Goal: Task Accomplishment & Management: Use online tool/utility

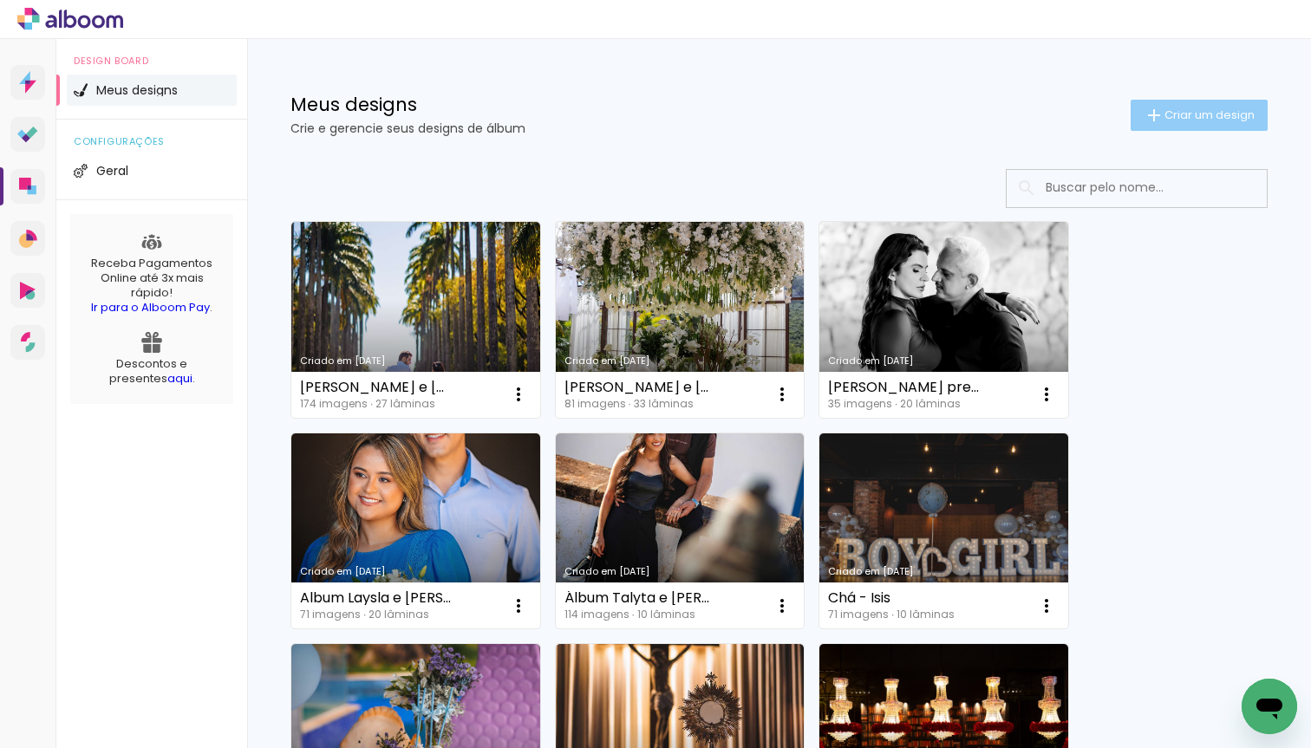
click at [1191, 114] on span "Criar um design" at bounding box center [1209, 114] width 90 height 11
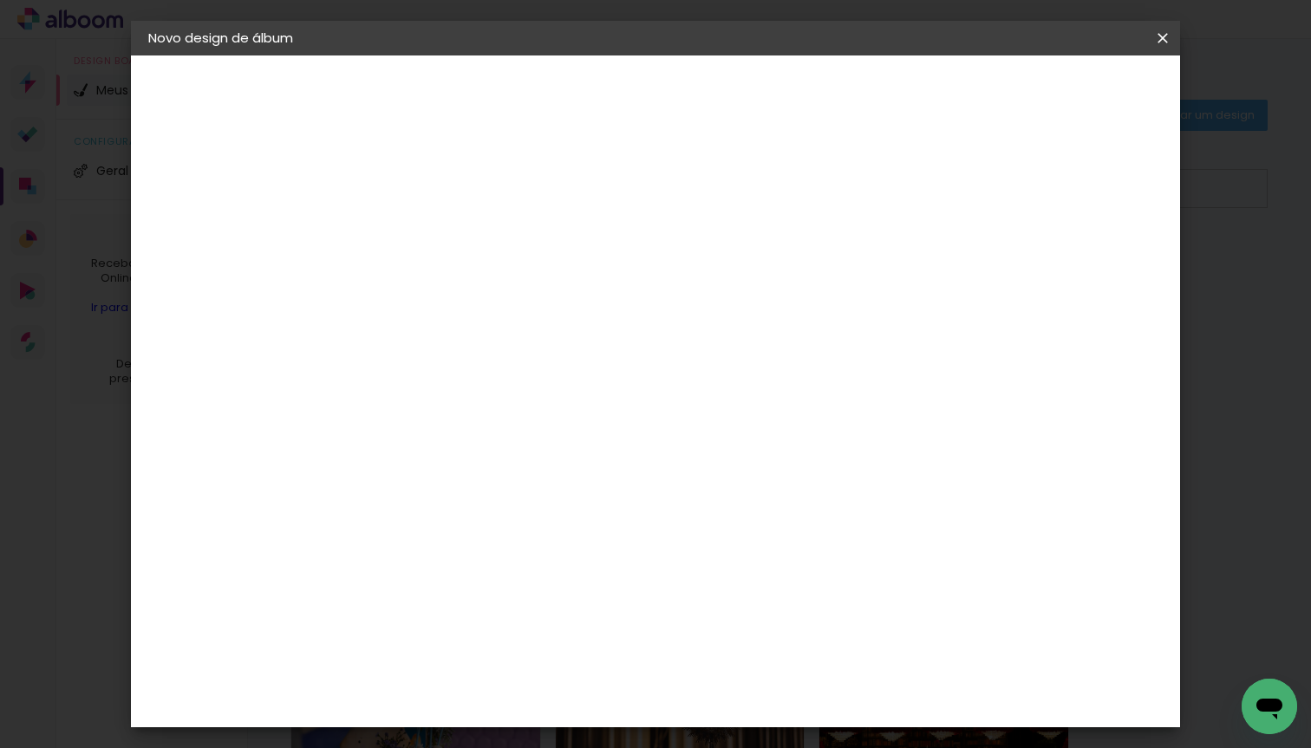
click at [432, 238] on input at bounding box center [432, 232] width 0 height 27
type input "Á"
paste input "[PERSON_NAME] e [PERSON_NAME]"
type input "[PERSON_NAME] e [PERSON_NAME]"
type paper-input "[PERSON_NAME] e [PERSON_NAME]"
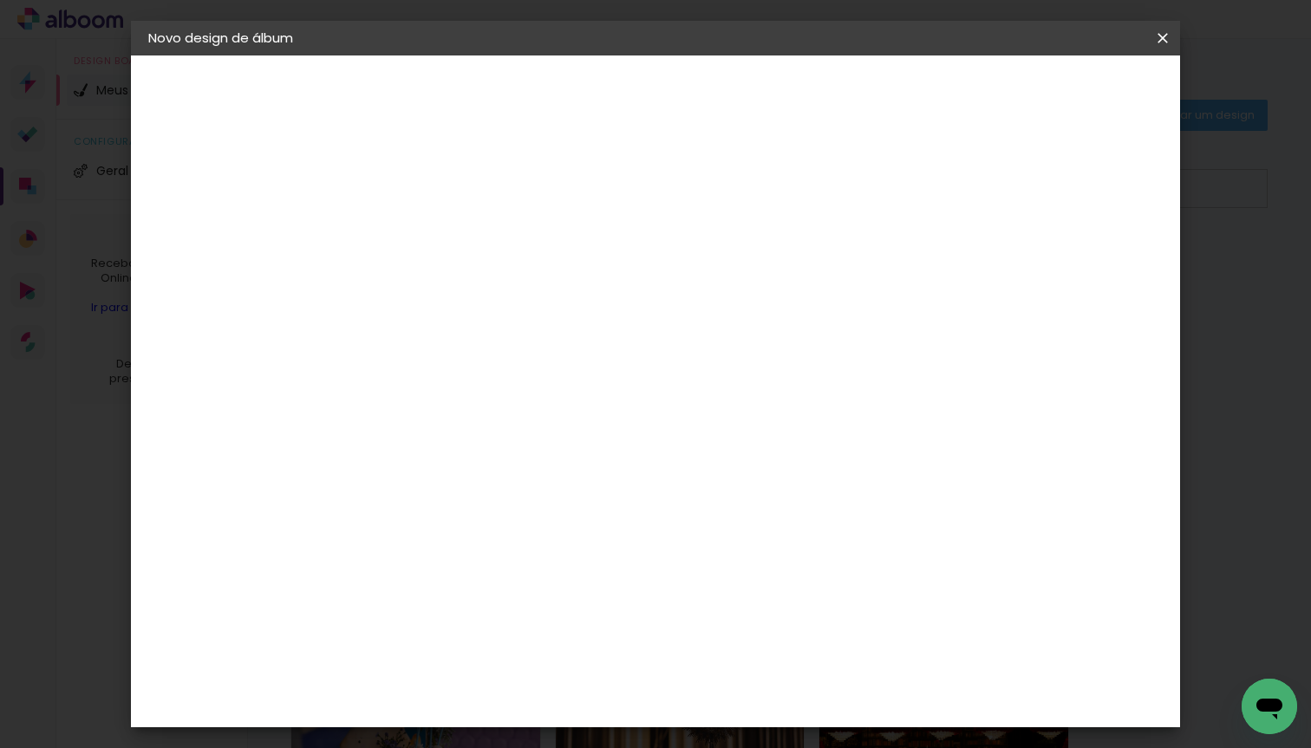
click at [0, 0] on slot "Avançar" at bounding box center [0, 0] width 0 height 0
click at [552, 290] on div at bounding box center [475, 289] width 175 height 2
type input "luiz"
type paper-input "luiz"
click at [491, 390] on div "[PERSON_NAME]" at bounding box center [478, 392] width 115 height 14
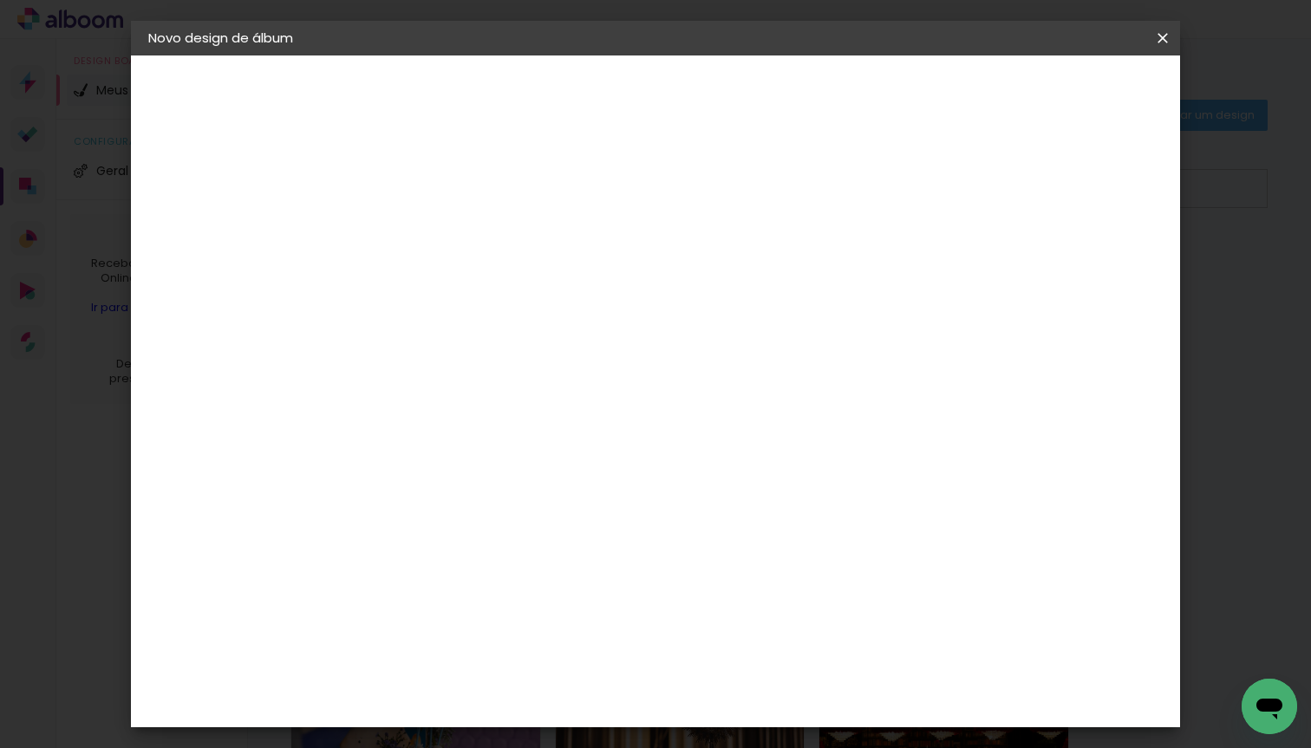
click at [533, 385] on div "[PERSON_NAME]" at bounding box center [478, 392] width 115 height 14
click at [0, 0] on slot "Tamanho Livre" at bounding box center [0, 0] width 0 height 0
click at [0, 0] on slot "Avançar" at bounding box center [0, 0] width 0 height 0
click at [0, 0] on slot "Voltar" at bounding box center [0, 0] width 0 height 0
click at [482, 337] on input "luiz" at bounding box center [463, 330] width 150 height 22
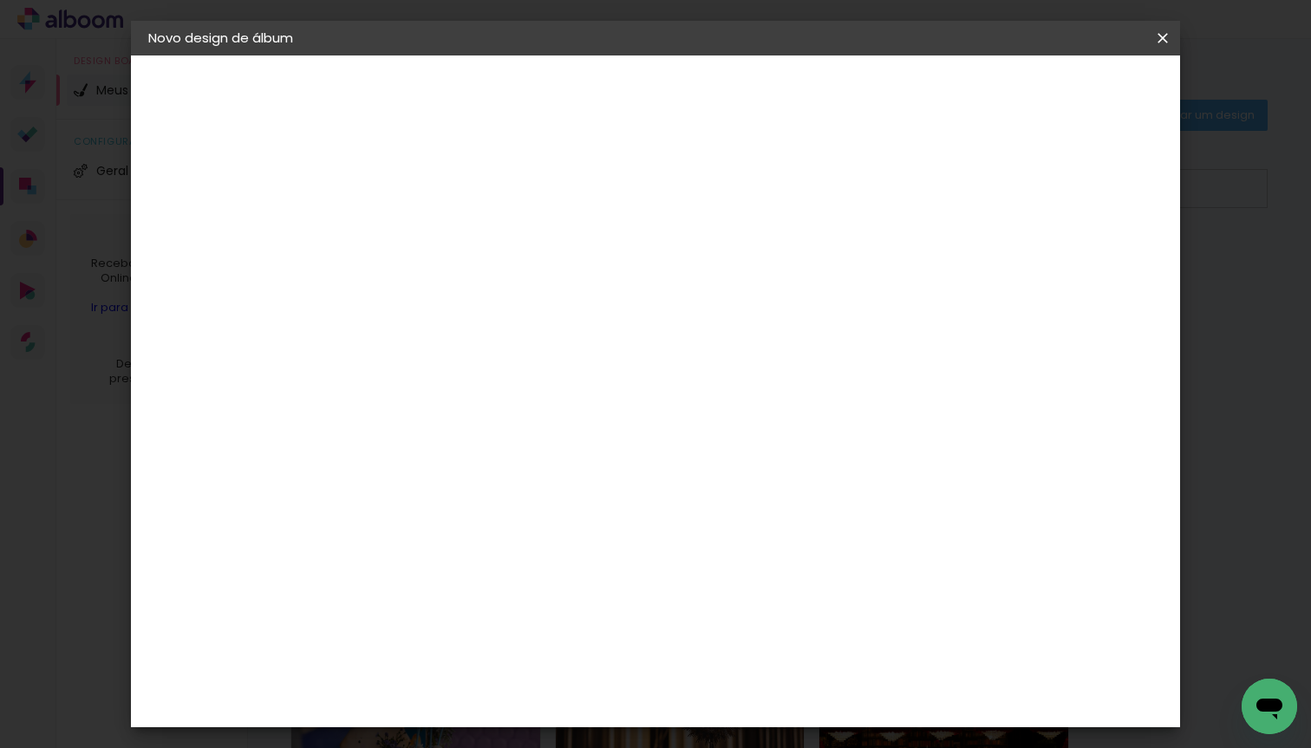
drag, startPoint x: 487, startPoint y: 336, endPoint x: 376, endPoint y: 331, distance: 111.1
click at [376, 203] on div "Fornecedor Escolha um fornecedor ou avance com o tamanho livre. Voltar Avançar" at bounding box center [550, 128] width 388 height 147
click at [475, 624] on div "[PERSON_NAME]" at bounding box center [478, 631] width 115 height 14
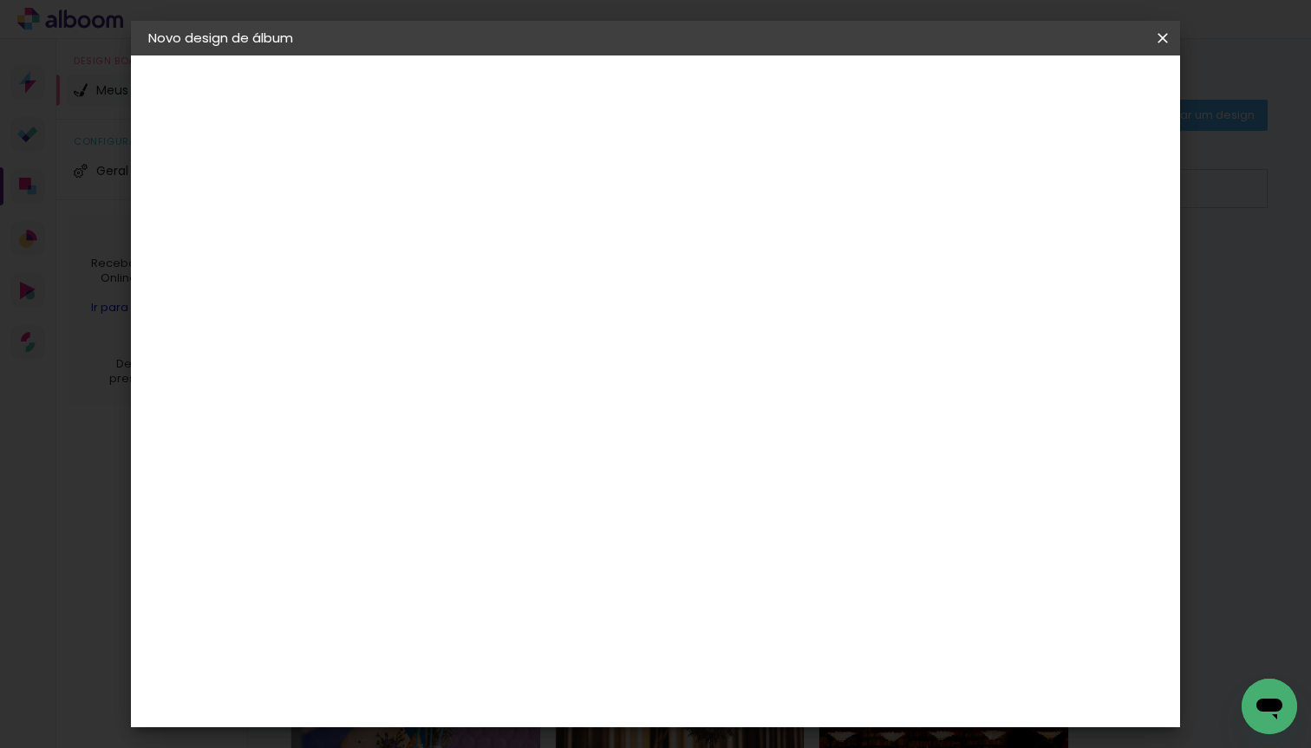
click at [0, 0] on slot "Avançar" at bounding box center [0, 0] width 0 height 0
click at [499, 290] on input "text" at bounding box center [466, 302] width 68 height 27
click at [0, 0] on slot "Encadernados" at bounding box center [0, 0] width 0 height 0
type input "Encadernados"
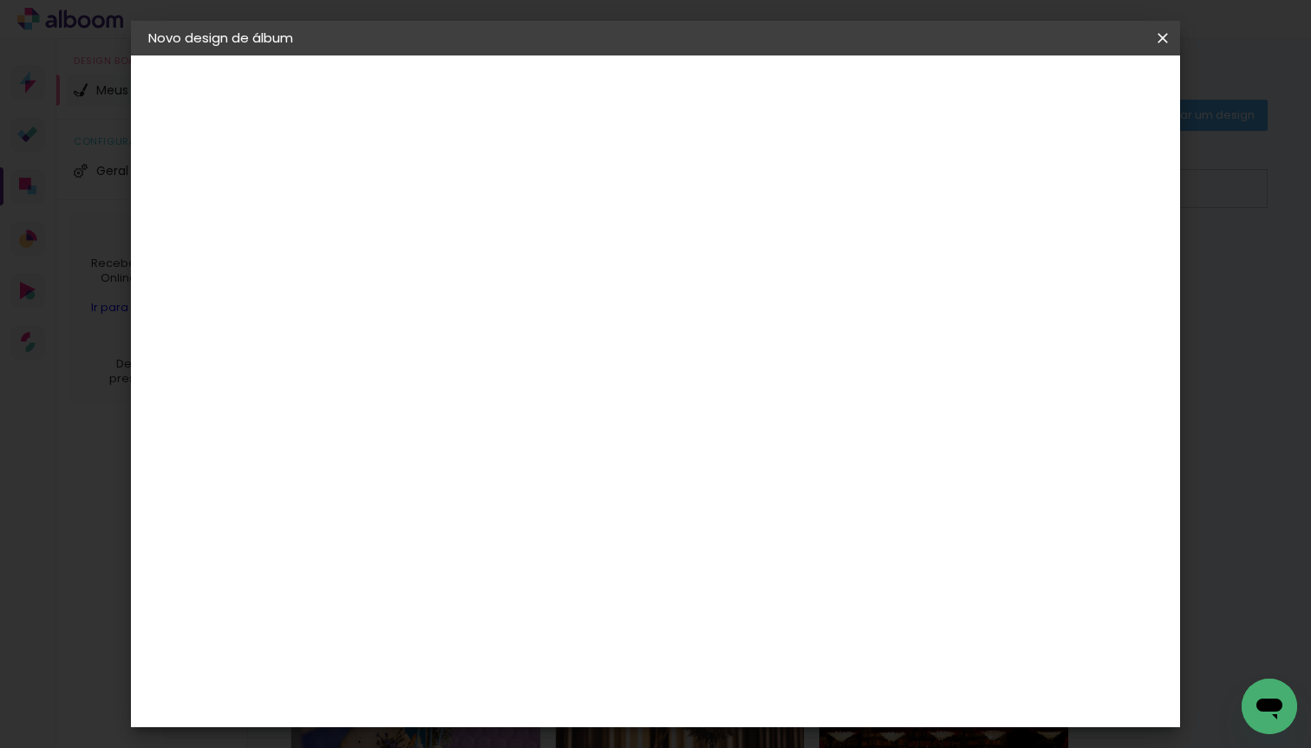
click at [549, 435] on span "30 x 60" at bounding box center [508, 453] width 81 height 36
click at [0, 0] on slot "Avançar" at bounding box center [0, 0] width 0 height 0
click at [968, 188] on div at bounding box center [961, 187] width 16 height 16
type paper-checkbox "on"
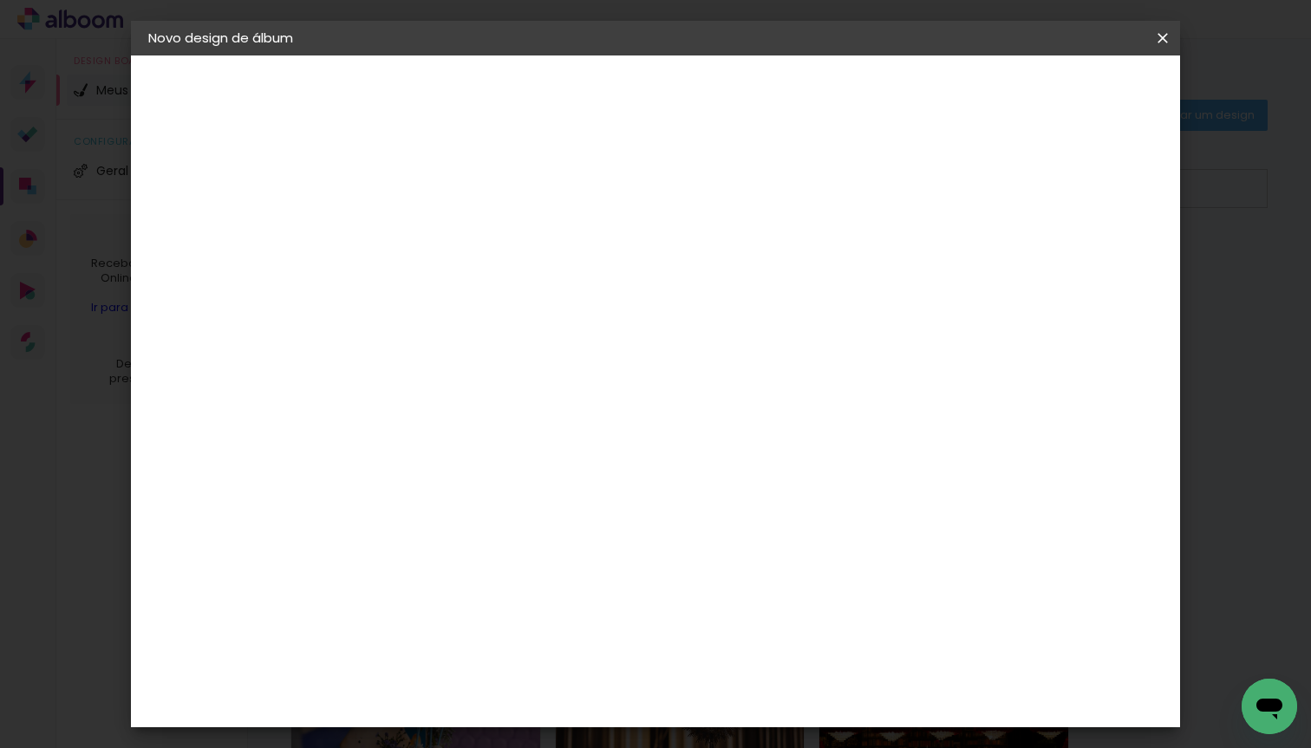
click at [1066, 96] on span "Iniciar design" at bounding box center [1027, 92] width 79 height 12
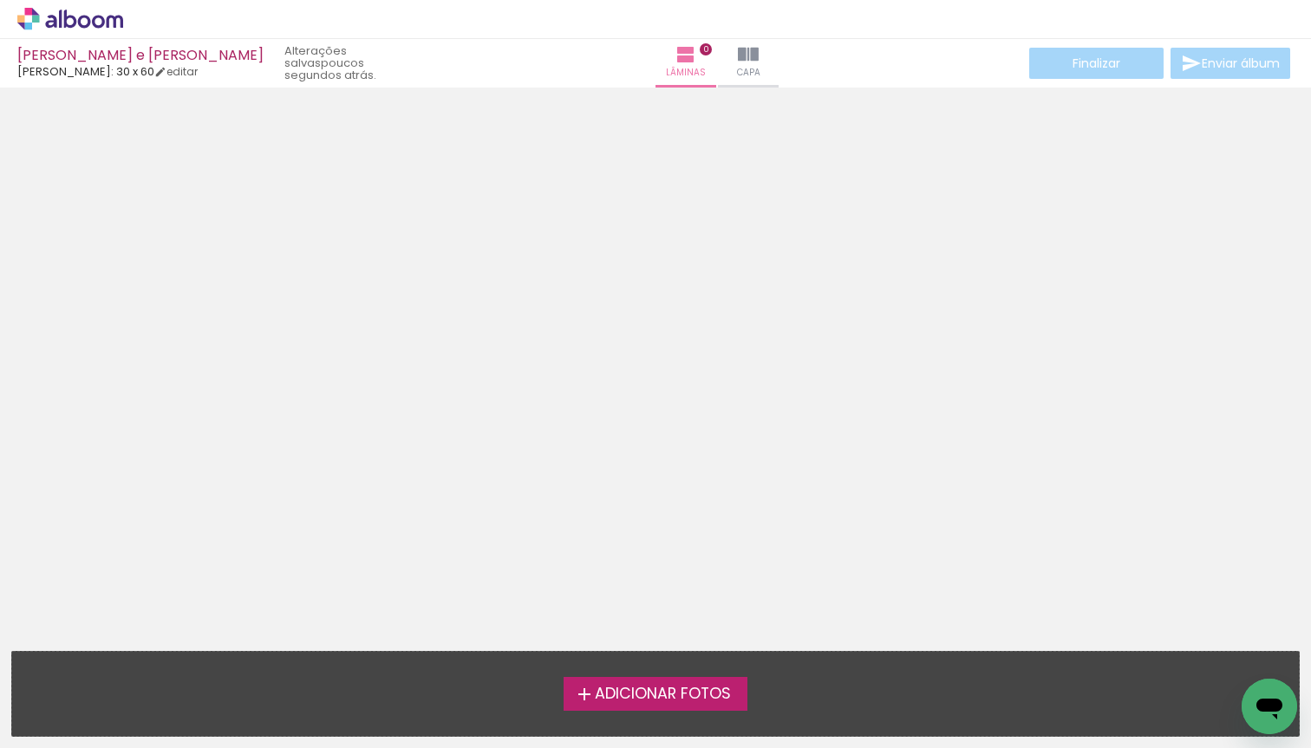
click at [650, 697] on span "Adicionar Fotos" at bounding box center [663, 695] width 136 height 16
click at [0, 0] on input "file" at bounding box center [0, 0] width 0 height 0
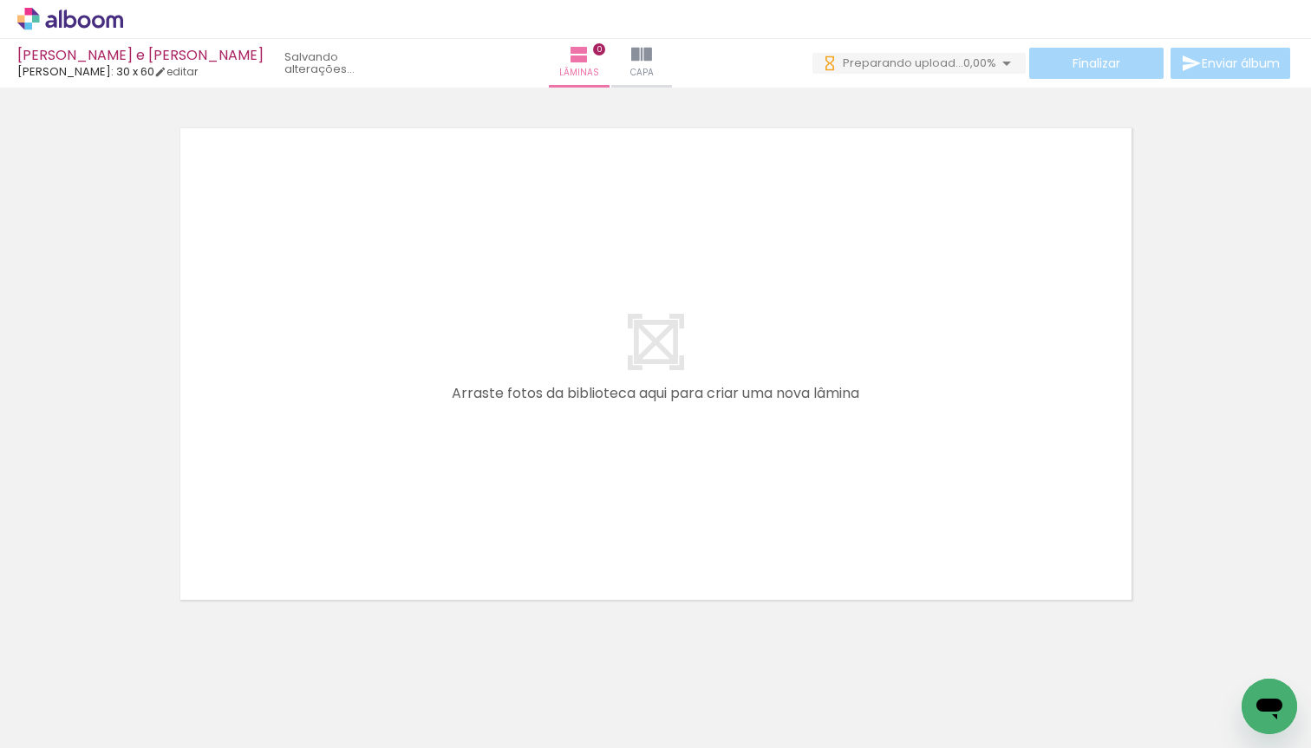
scroll to position [0, 9907]
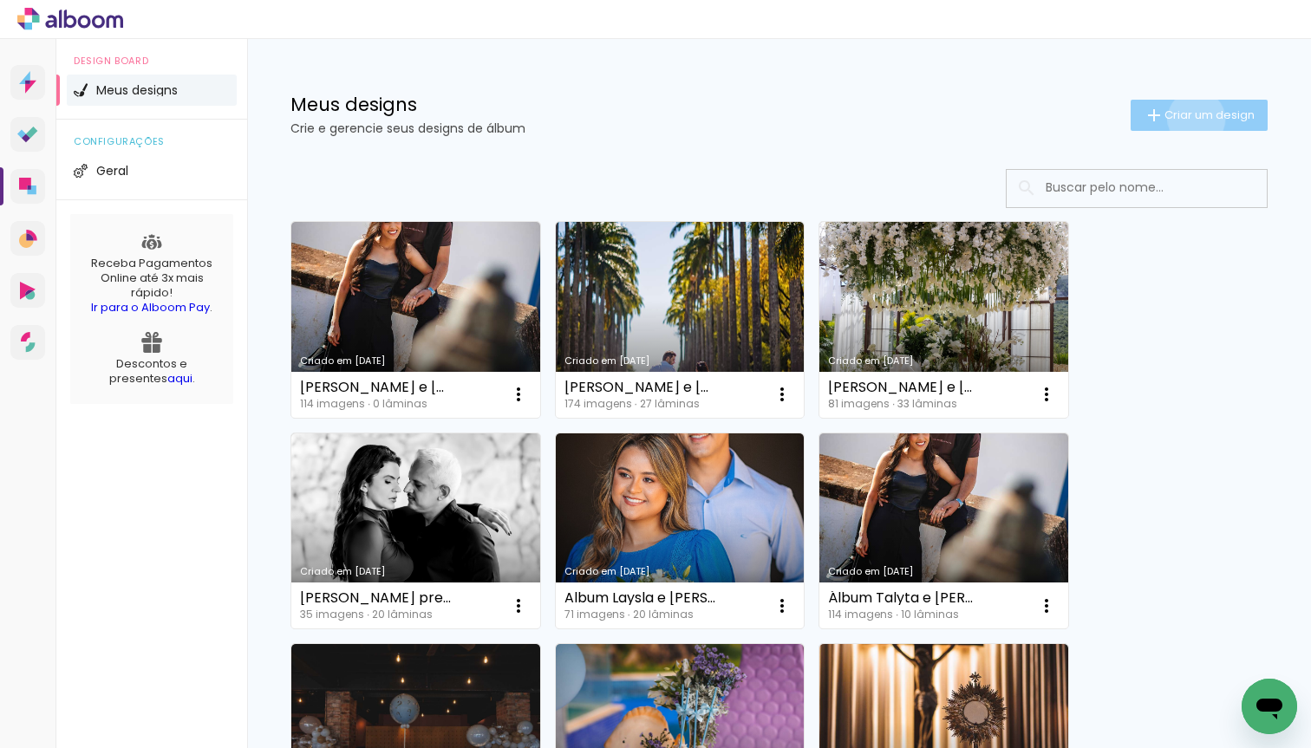
click at [1193, 119] on span "Criar um design" at bounding box center [1209, 114] width 90 height 11
